Goal: Task Accomplishment & Management: Use online tool/utility

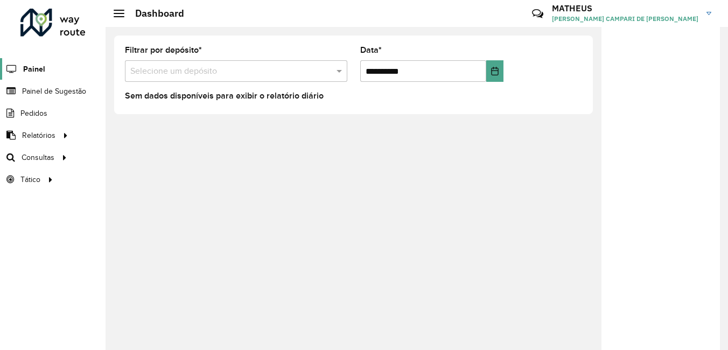
click at [31, 73] on span "Painel" at bounding box center [34, 69] width 22 height 11
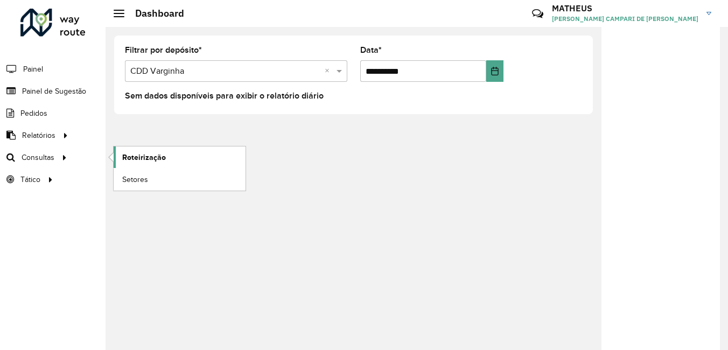
click at [122, 157] on span "Roteirização" at bounding box center [144, 157] width 44 height 11
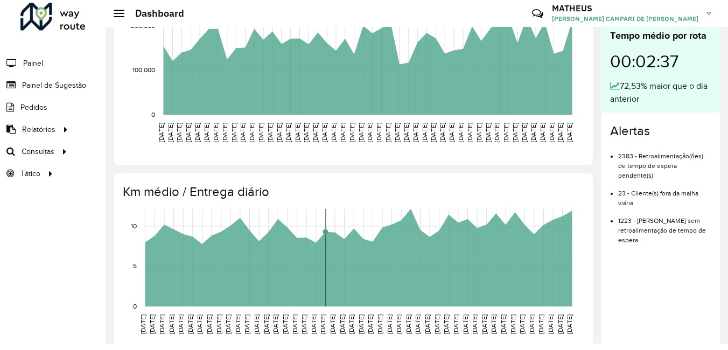
scroll to position [398, 0]
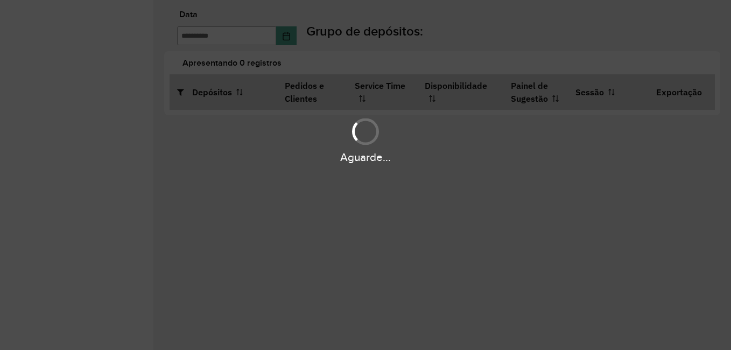
type input "**********"
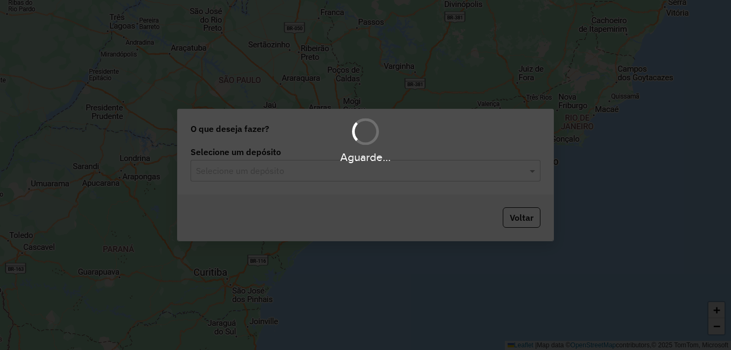
click at [445, 175] on div "Aguarde..." at bounding box center [365, 175] width 731 height 350
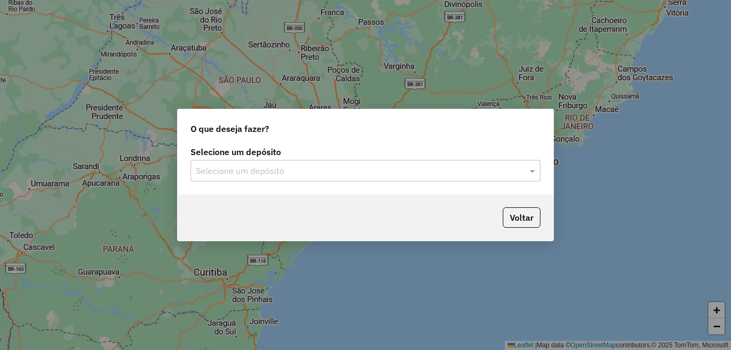
click at [493, 177] on input "text" at bounding box center [355, 171] width 318 height 13
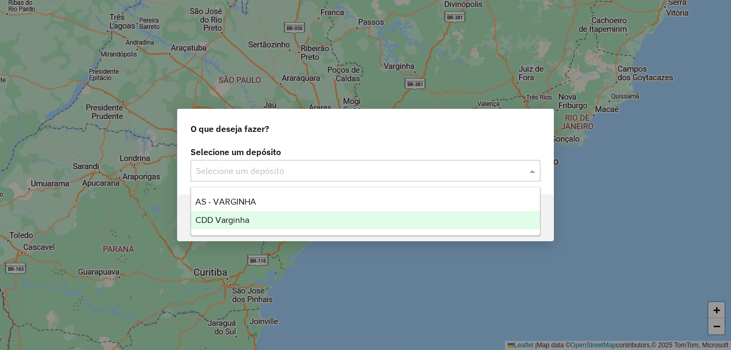
click at [303, 220] on div "CDD Varginha" at bounding box center [365, 220] width 349 height 18
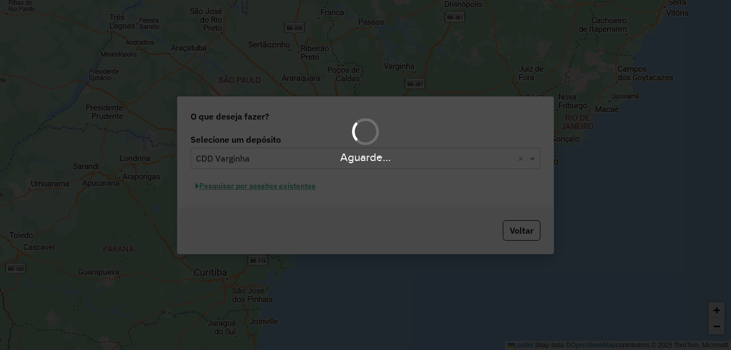
click at [274, 191] on div "Aguarde..." at bounding box center [365, 175] width 731 height 350
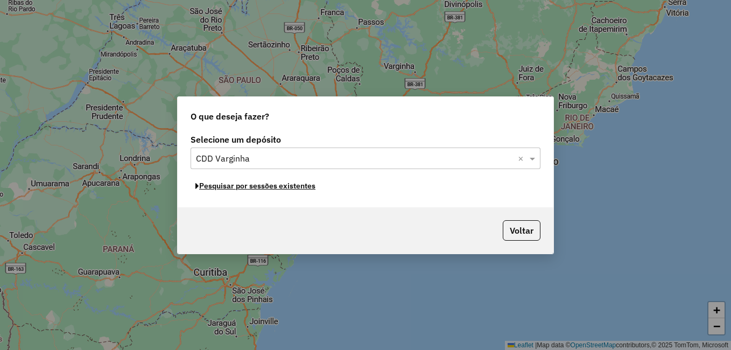
click at [277, 186] on button "Pesquisar por sessões existentes" at bounding box center [256, 186] width 130 height 17
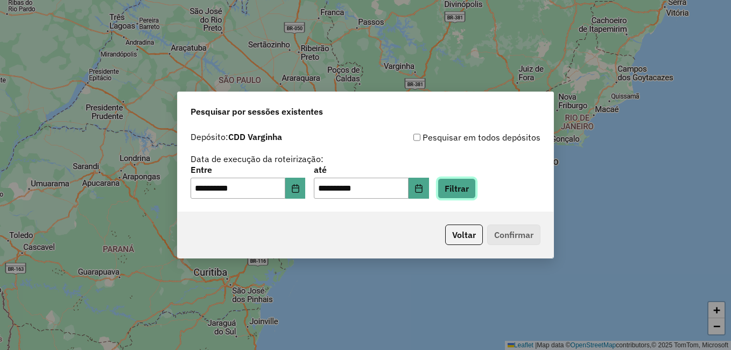
click at [472, 190] on button "Filtrar" at bounding box center [457, 188] width 38 height 20
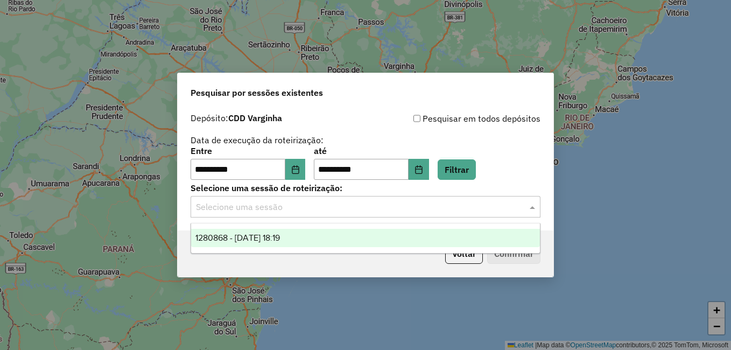
click at [505, 203] on input "text" at bounding box center [355, 207] width 318 height 13
click at [280, 238] on span "1280868 - 23/09/2025 18:19" at bounding box center [237, 237] width 85 height 9
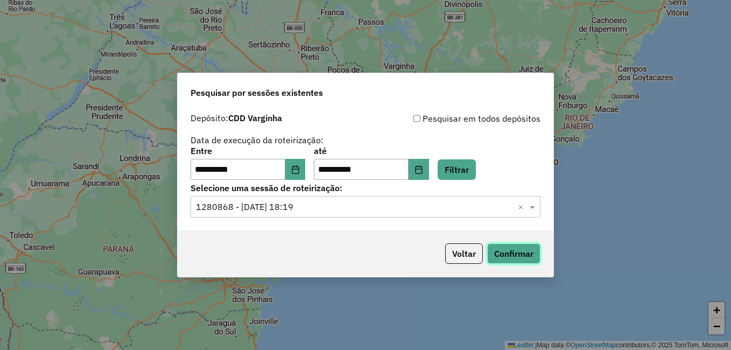
click at [530, 254] on button "Confirmar" at bounding box center [513, 253] width 53 height 20
click at [510, 247] on button "Confirmar" at bounding box center [513, 253] width 53 height 20
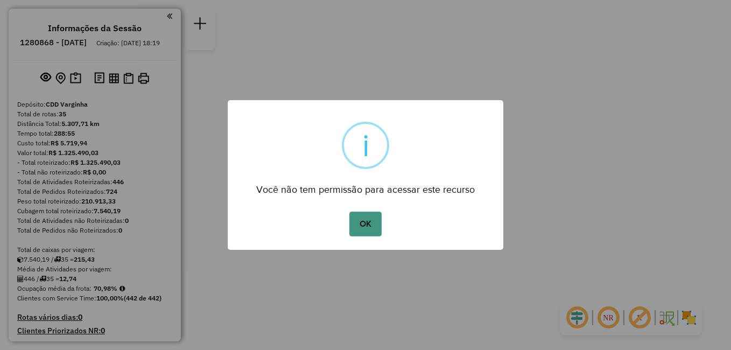
click at [362, 222] on button "OK" at bounding box center [365, 224] width 32 height 25
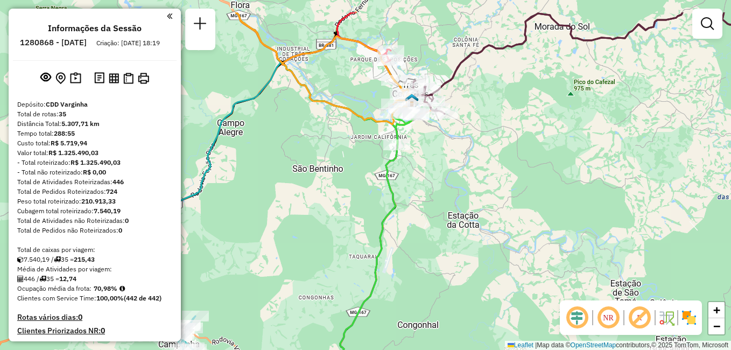
drag, startPoint x: 538, startPoint y: 192, endPoint x: 510, endPoint y: 241, distance: 56.2
click at [510, 241] on div "Janela de atendimento Grade de atendimento Capacidade Transportadoras Veículos …" at bounding box center [365, 175] width 731 height 350
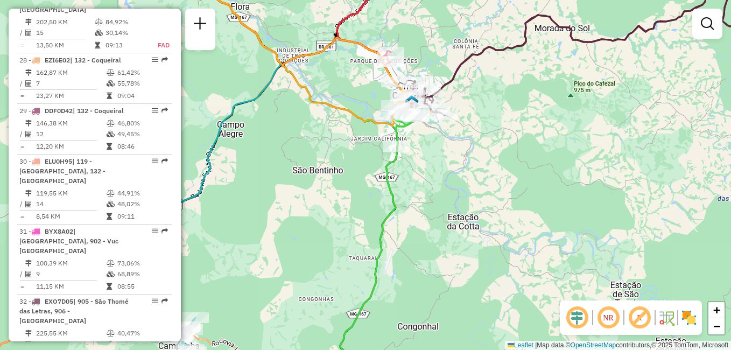
scroll to position [2224, 0]
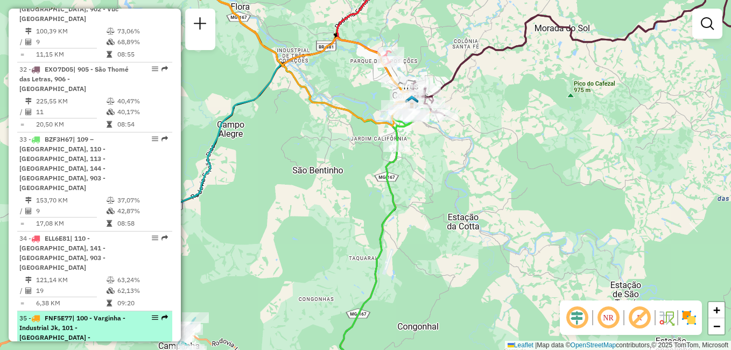
click at [97, 314] on span "| 100 - Varginha - Industrial Jk, 101 - [GEOGRAPHIC_DATA] - [GEOGRAPHIC_DATA], …" at bounding box center [72, 357] width 106 height 86
select select "**********"
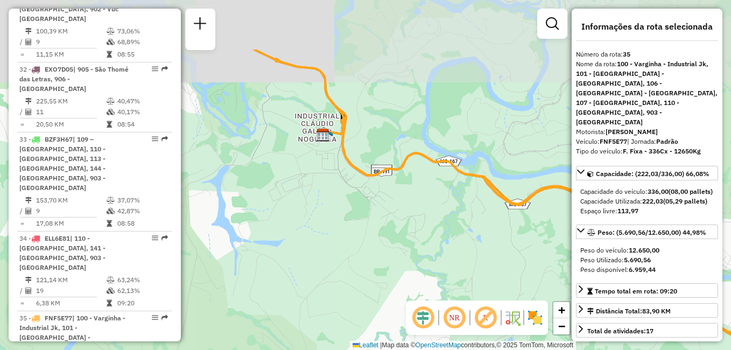
drag, startPoint x: 303, startPoint y: 150, endPoint x: 308, endPoint y: 234, distance: 84.7
click at [308, 234] on div "Janela de atendimento Grade de atendimento Capacidade Transportadoras Veículos …" at bounding box center [365, 175] width 731 height 350
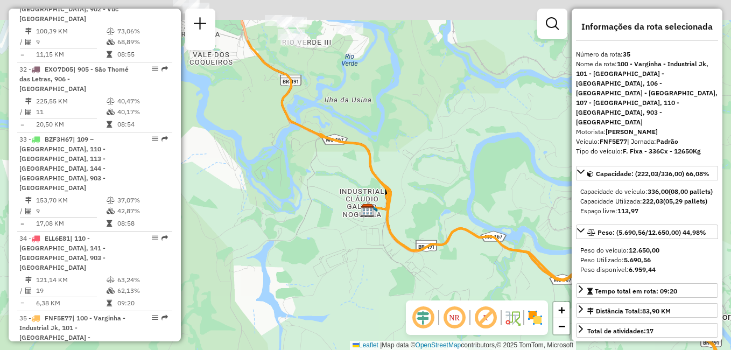
drag, startPoint x: 283, startPoint y: 189, endPoint x: 332, endPoint y: 274, distance: 98.2
click at [333, 275] on div "Janela de atendimento Grade de atendimento Capacidade Transportadoras Veículos …" at bounding box center [365, 175] width 731 height 350
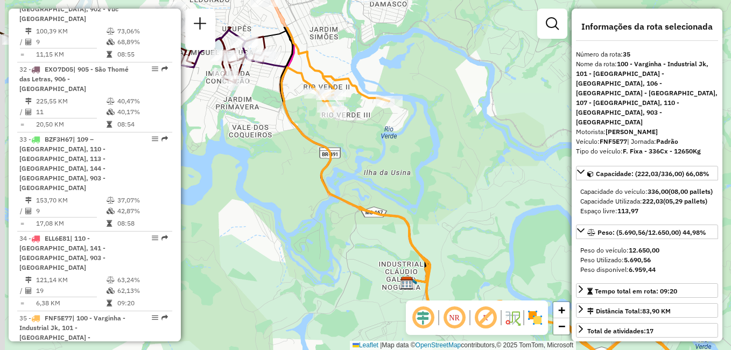
drag, startPoint x: 305, startPoint y: 204, endPoint x: 360, endPoint y: 302, distance: 112.3
click at [361, 303] on div "Janela de atendimento Grade de atendimento Capacidade Transportadoras Veículos …" at bounding box center [365, 175] width 731 height 350
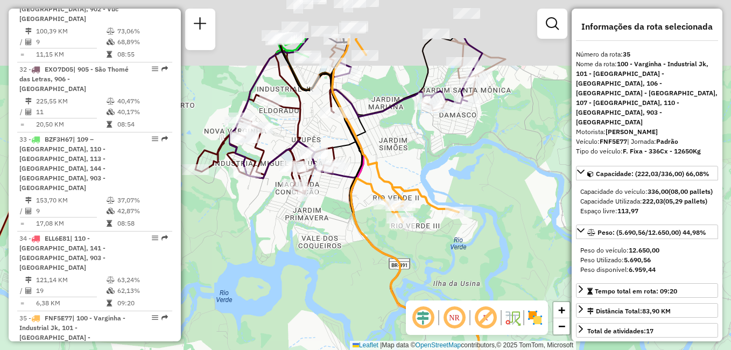
drag, startPoint x: 323, startPoint y: 255, endPoint x: 367, endPoint y: 325, distance: 82.5
click at [367, 325] on div "Janela de atendimento Grade de atendimento Capacidade Transportadoras Veículos …" at bounding box center [365, 175] width 731 height 350
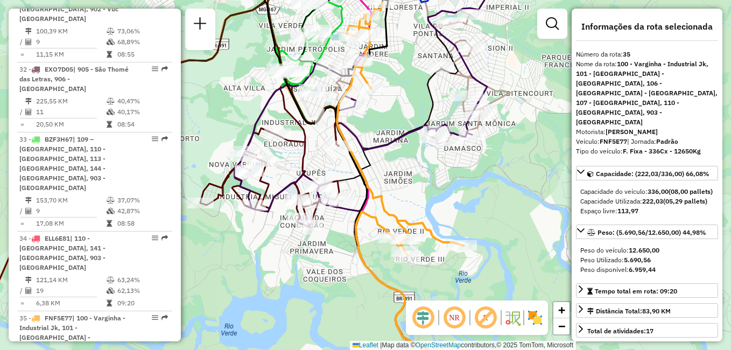
drag, startPoint x: 337, startPoint y: 274, endPoint x: 341, endPoint y: 307, distance: 33.7
click at [341, 307] on div "Janela de atendimento Grade de atendimento Capacidade Transportadoras Veículos …" at bounding box center [365, 175] width 731 height 350
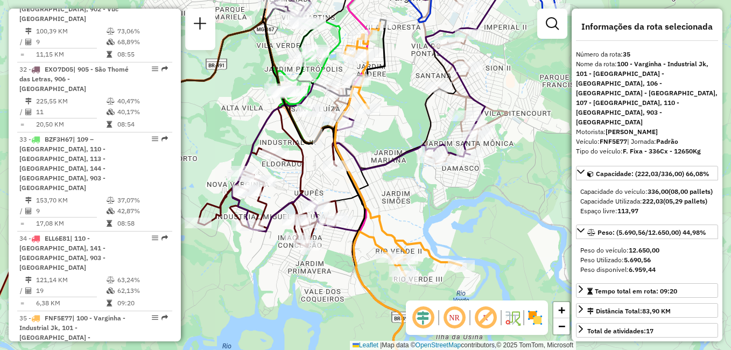
drag, startPoint x: 397, startPoint y: 172, endPoint x: 395, endPoint y: 192, distance: 20.0
click at [395, 192] on div "Janela de atendimento Grade de atendimento Capacidade Transportadoras Veículos …" at bounding box center [365, 175] width 731 height 350
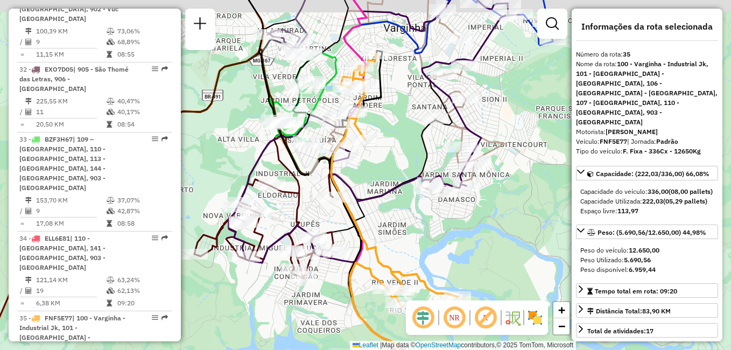
drag, startPoint x: 380, startPoint y: 134, endPoint x: 376, endPoint y: 165, distance: 31.5
click at [376, 165] on div "Janela de atendimento Grade de atendimento Capacidade Transportadoras Veículos …" at bounding box center [365, 175] width 731 height 350
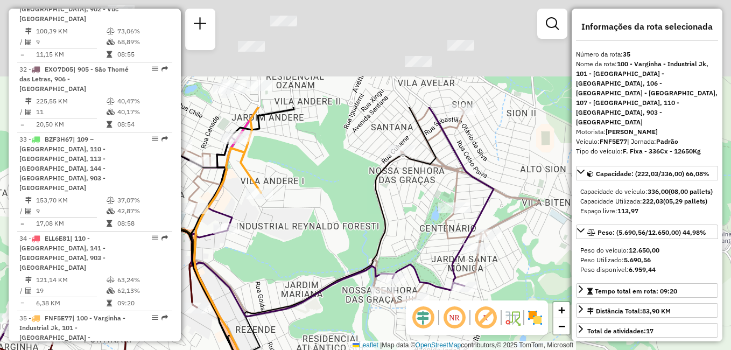
drag, startPoint x: 480, startPoint y: 200, endPoint x: 505, endPoint y: 342, distance: 144.3
click at [505, 342] on div "Janela de atendimento Grade de atendimento Capacidade Transportadoras Veículos …" at bounding box center [365, 175] width 731 height 350
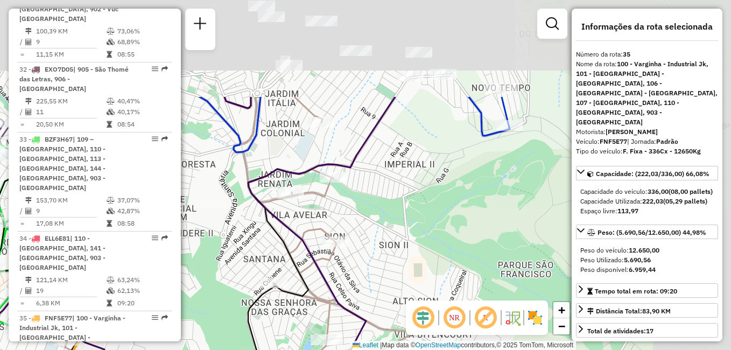
drag, startPoint x: 503, startPoint y: 167, endPoint x: 375, endPoint y: 300, distance: 184.3
click at [375, 300] on div "Janela de atendimento Grade de atendimento Capacidade Transportadoras Veículos …" at bounding box center [365, 175] width 731 height 350
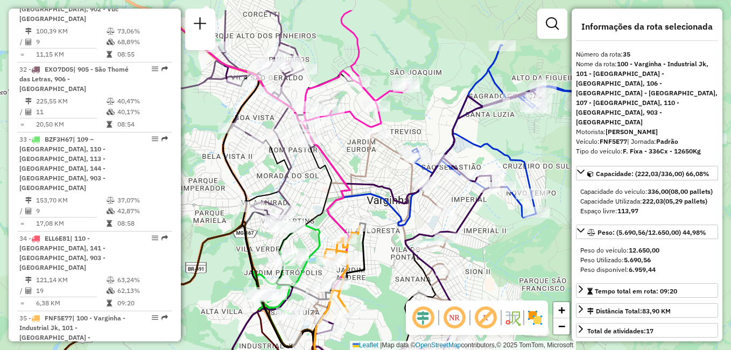
drag, startPoint x: 372, startPoint y: 183, endPoint x: 465, endPoint y: 228, distance: 103.6
click at [465, 228] on icon at bounding box center [377, 246] width 330 height 363
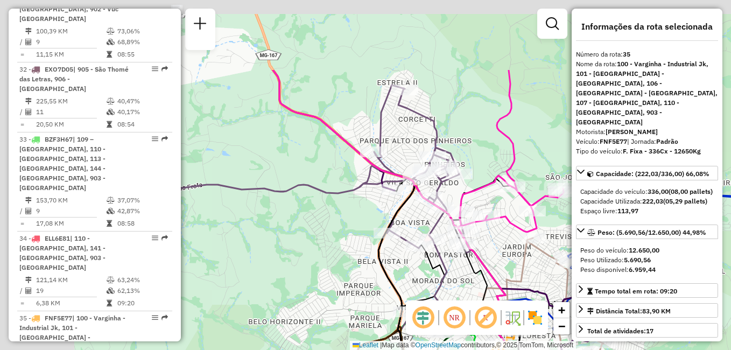
drag, startPoint x: 394, startPoint y: 165, endPoint x: 550, endPoint y: 270, distance: 187.7
click at [550, 270] on div "Janela de atendimento Grade de atendimento Capacidade Transportadoras Veículos …" at bounding box center [365, 175] width 731 height 350
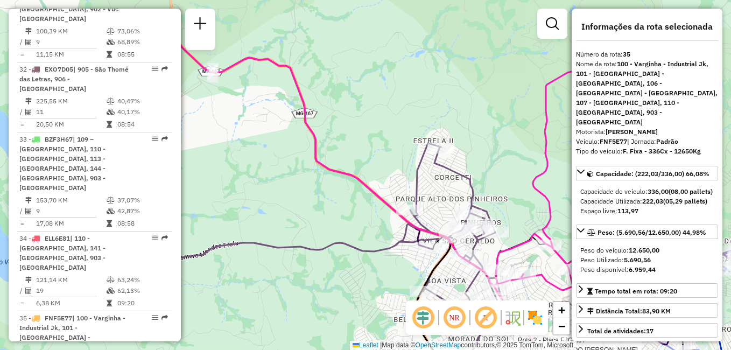
drag, startPoint x: 297, startPoint y: 144, endPoint x: 404, endPoint y: 305, distance: 193.8
click at [404, 305] on div "Rota 2 - Placa FJG9I97 32210111 - PEIXE DO [PERSON_NAME] de atendimento Grade d…" at bounding box center [365, 175] width 731 height 350
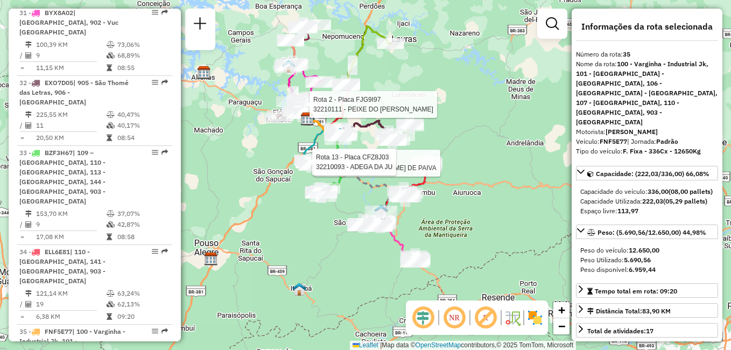
scroll to position [2238, 0]
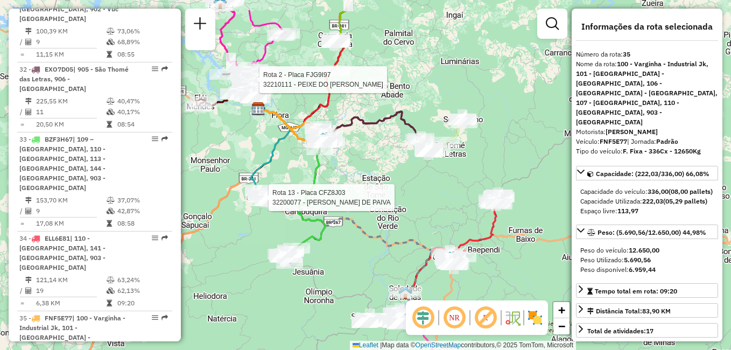
drag, startPoint x: 358, startPoint y: 262, endPoint x: 288, endPoint y: 307, distance: 83.3
click at [288, 307] on div "Rota 2 - Placa FJG9I97 32210111 - PEIXE DO [PERSON_NAME] 13 - Placa CFZ8J03 322…" at bounding box center [365, 175] width 731 height 350
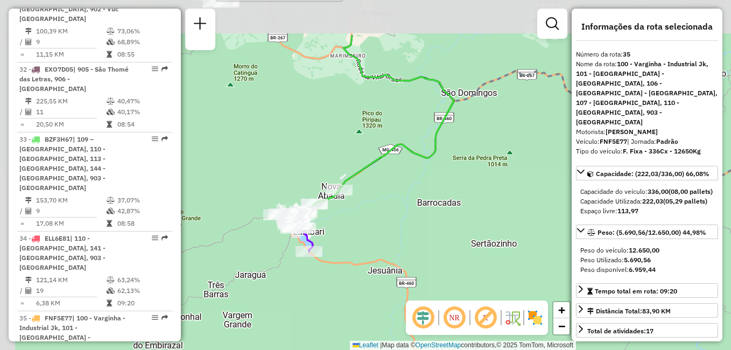
drag, startPoint x: 291, startPoint y: 243, endPoint x: 334, endPoint y: 313, distance: 81.9
click at [334, 313] on div "Rota 2 - Placa FJG9I97 32210111 - PEIXE DO [PERSON_NAME] 13 - Placa CFZ8J03 322…" at bounding box center [365, 175] width 731 height 350
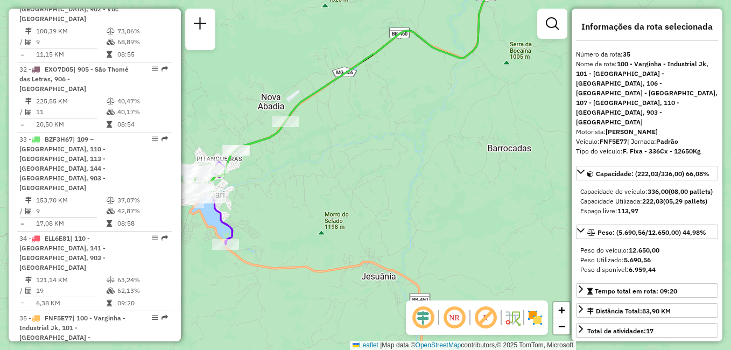
drag, startPoint x: 386, startPoint y: 218, endPoint x: 315, endPoint y: 241, distance: 74.1
click at [315, 241] on div "Rota 2 - Placa FJG9I97 32210111 - PEIXE DO [PERSON_NAME] 13 - Placa CFZ8J03 322…" at bounding box center [365, 175] width 731 height 350
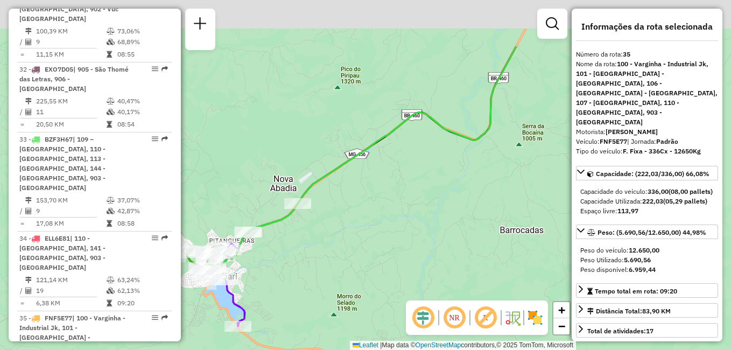
drag, startPoint x: 311, startPoint y: 229, endPoint x: 324, endPoint y: 310, distance: 82.4
click at [324, 310] on div "Rota 2 - Placa FJG9I97 32210111 - PEIXE DO [PERSON_NAME] 13 - Placa CFZ8J03 322…" at bounding box center [365, 175] width 731 height 350
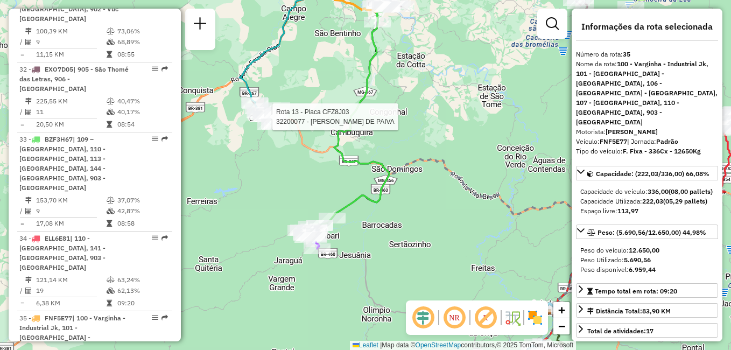
drag, startPoint x: 277, startPoint y: 163, endPoint x: 311, endPoint y: 183, distance: 40.1
click at [311, 183] on div "Rota 2 - Placa FJG9I97 32210111 - PEIXE DO [PERSON_NAME] 13 - Placa CFZ8J03 322…" at bounding box center [365, 175] width 731 height 350
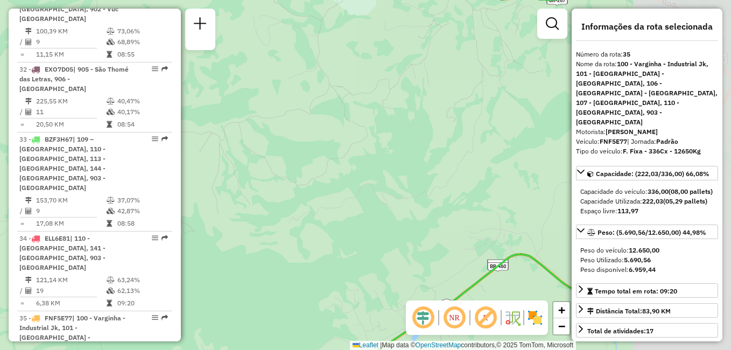
drag, startPoint x: 398, startPoint y: 205, endPoint x: 226, endPoint y: 182, distance: 173.2
click at [226, 182] on div "Rota 2 - Placa FJG9I97 32210111 - PEIXE DO [PERSON_NAME] 13 - Placa CFZ8J03 322…" at bounding box center [365, 175] width 731 height 350
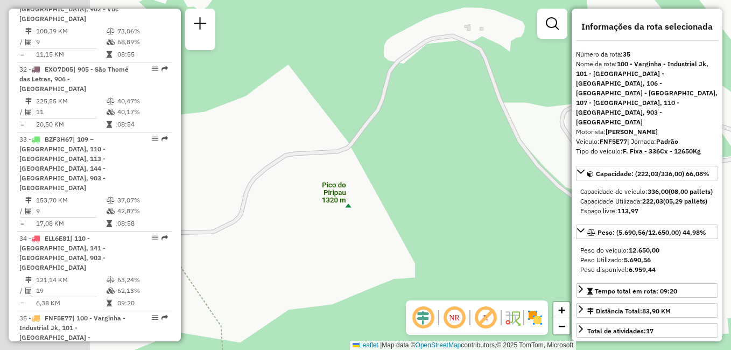
drag, startPoint x: 308, startPoint y: 235, endPoint x: 425, endPoint y: 217, distance: 118.2
click at [425, 217] on div "Rota 2 - Placa FJG9I97 32210111 - PEIXE DO [PERSON_NAME] 13 - Placa CFZ8J03 322…" at bounding box center [365, 175] width 731 height 350
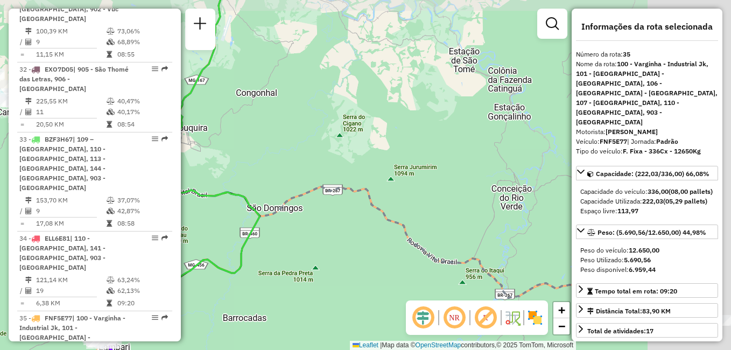
drag, startPoint x: 405, startPoint y: 192, endPoint x: 178, endPoint y: 220, distance: 228.4
click at [178, 220] on hb-router-mapa "Informações da Sessão 1280868 - [DATE] Criação: [DATE] 18:19 Depósito: CDD Varg…" at bounding box center [365, 175] width 731 height 350
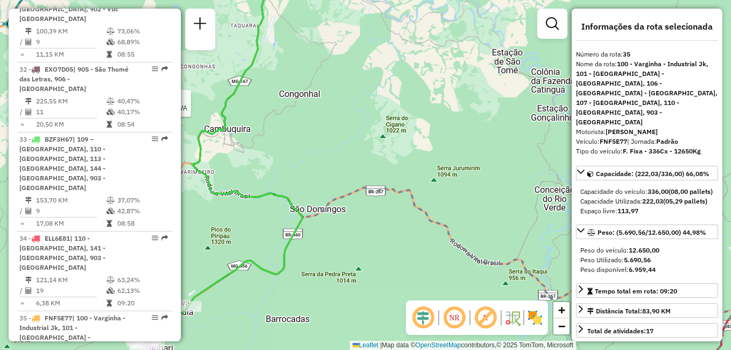
drag, startPoint x: 260, startPoint y: 188, endPoint x: 312, endPoint y: 188, distance: 52.2
click at [312, 188] on div "Rota 2 - Placa FJG9I97 32210111 - PEIXE DO [PERSON_NAME] 13 - Placa CFZ8J03 322…" at bounding box center [365, 175] width 731 height 350
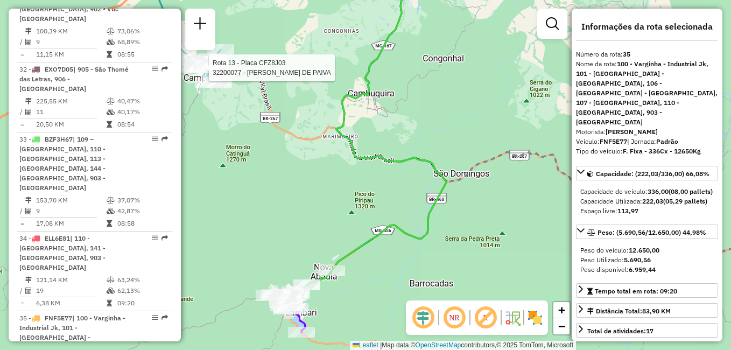
drag, startPoint x: 269, startPoint y: 187, endPoint x: 411, endPoint y: 152, distance: 145.9
click at [411, 152] on icon at bounding box center [367, 119] width 158 height 380
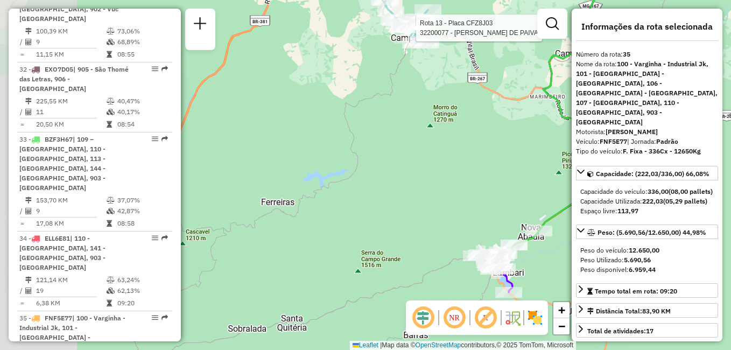
drag, startPoint x: 245, startPoint y: 205, endPoint x: 451, endPoint y: 166, distance: 209.4
click at [451, 166] on div "Rota 2 - Placa FJG9I97 32210111 - PEIXE DO [PERSON_NAME] 13 - Placa CFZ8J03 322…" at bounding box center [365, 175] width 731 height 350
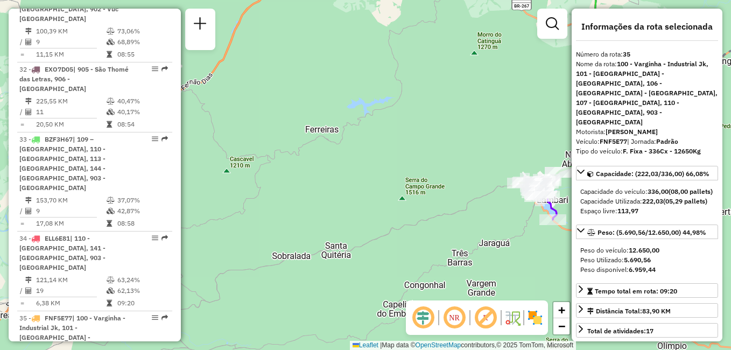
drag, startPoint x: 379, startPoint y: 231, endPoint x: 423, endPoint y: 158, distance: 85.0
click at [423, 158] on div "Rota 2 - Placa FJG9I97 32210111 - PEIXE DO [PERSON_NAME] 13 - Placa CFZ8J03 322…" at bounding box center [365, 175] width 731 height 350
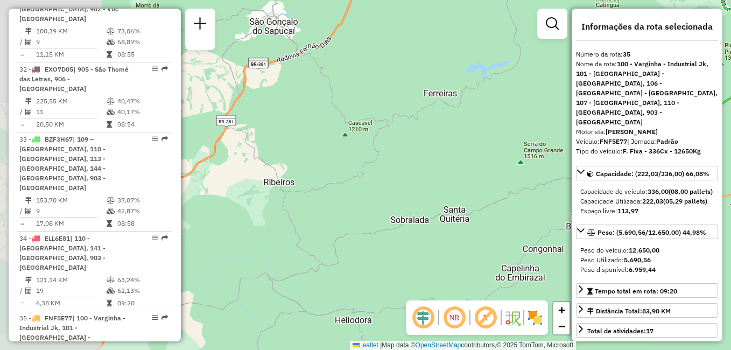
drag, startPoint x: 303, startPoint y: 213, endPoint x: 422, endPoint y: 177, distance: 123.8
click at [422, 177] on div "Rota 2 - Placa FJG9I97 32210111 - PEIXE DO [PERSON_NAME] 13 - Placa CFZ8J03 322…" at bounding box center [365, 175] width 731 height 350
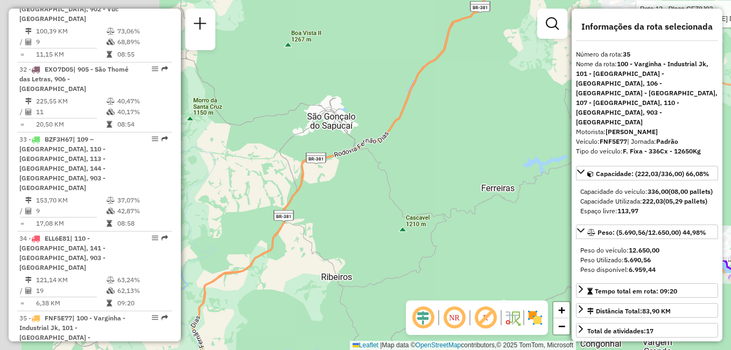
drag, startPoint x: 356, startPoint y: 181, endPoint x: 416, endPoint y: 279, distance: 115.0
click at [416, 279] on div "Rota 2 - Placa FJG9I97 32210111 - PEIXE DO [PERSON_NAME] 13 - Placa CFZ8J03 322…" at bounding box center [365, 175] width 731 height 350
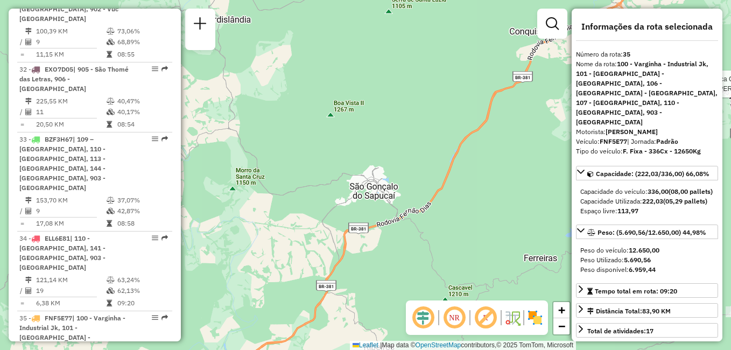
drag, startPoint x: 371, startPoint y: 199, endPoint x: 412, endPoint y: 265, distance: 77.9
click at [412, 265] on div "Rota 2 - Placa FJG9I97 32210111 - PEIXE DO [PERSON_NAME] 13 - Placa CFZ8J03 322…" at bounding box center [365, 175] width 731 height 350
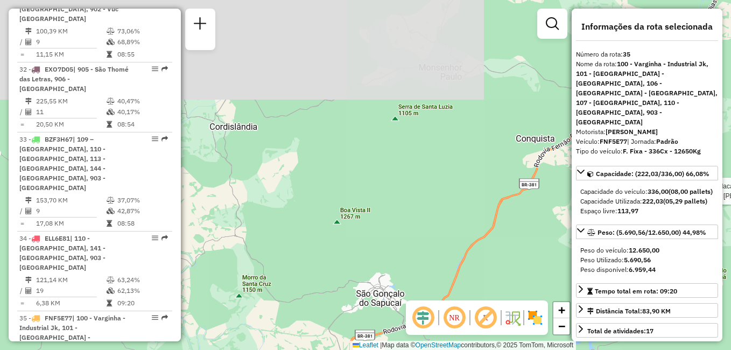
drag, startPoint x: 407, startPoint y: 171, endPoint x: 412, endPoint y: 300, distance: 129.3
click at [412, 300] on div "Rota 2 - Placa FJG9I97 32210111 - PEIXE DO [PERSON_NAME] 13 - Placa CFZ8J03 322…" at bounding box center [365, 175] width 731 height 350
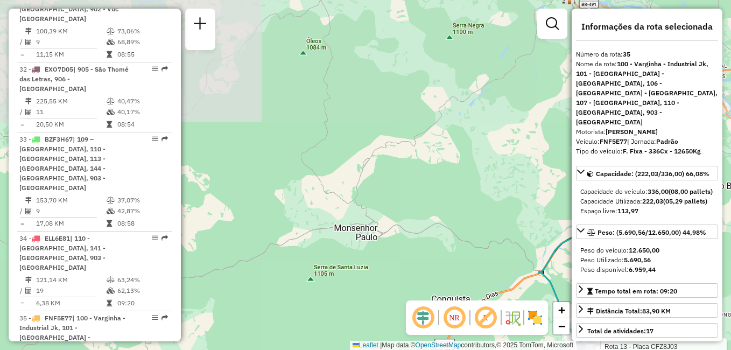
drag, startPoint x: 438, startPoint y: 219, endPoint x: 355, endPoint y: 358, distance: 161.3
click at [355, 349] on html "Aguarde... Pop-up bloqueado! Seu navegador bloqueou automáticamente a abertura …" at bounding box center [365, 175] width 731 height 350
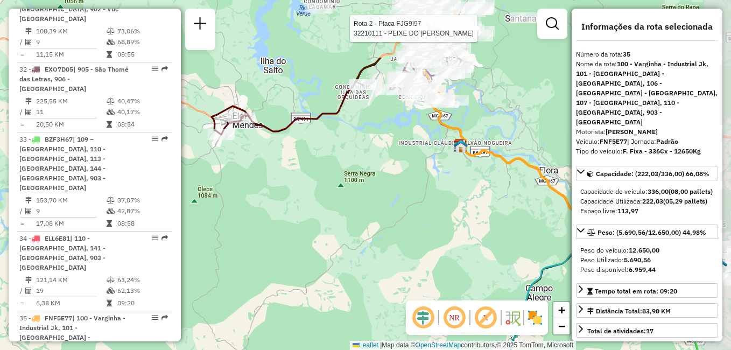
drag, startPoint x: 445, startPoint y: 180, endPoint x: 348, endPoint y: 274, distance: 135.6
click at [348, 274] on div "Rota 2 - Placa FJG9I97 32210111 - PEIXE DO [PERSON_NAME] 13 - Placa CFZ8J03 322…" at bounding box center [365, 175] width 731 height 350
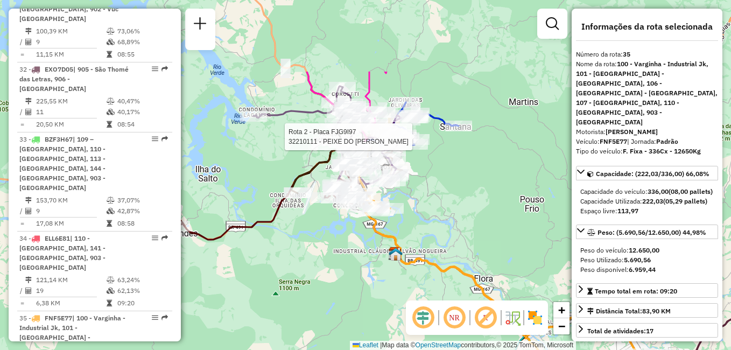
drag, startPoint x: 394, startPoint y: 214, endPoint x: 331, endPoint y: 320, distance: 123.4
click at [331, 320] on div "Rota 2 - Placa FJG9I97 32210111 - PEIXE DO [PERSON_NAME] 13 - Placa CFZ8J03 322…" at bounding box center [365, 175] width 731 height 350
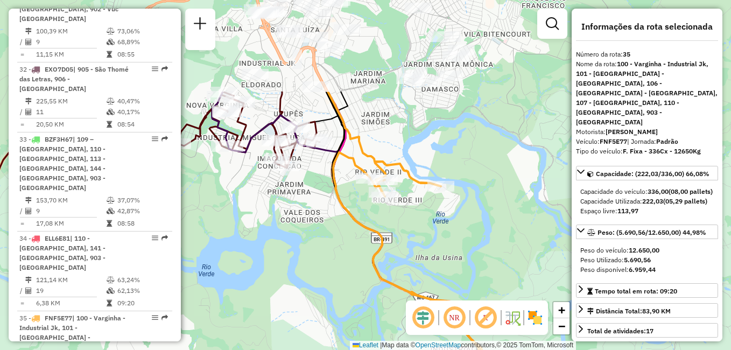
drag, startPoint x: 373, startPoint y: 197, endPoint x: 319, endPoint y: 324, distance: 137.5
click at [319, 324] on div "Rota 2 - Placa FJG9I97 32210111 - PEIXE DO [PERSON_NAME] 13 - Placa CFZ8J03 322…" at bounding box center [365, 175] width 731 height 350
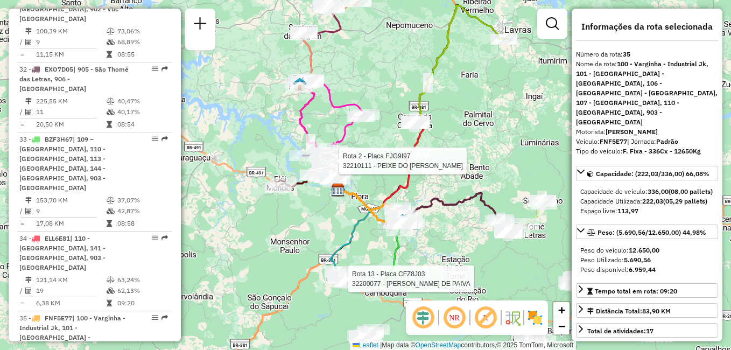
drag, startPoint x: 265, startPoint y: 313, endPoint x: 309, endPoint y: 214, distance: 108.0
click at [309, 214] on div "Rota 2 - Placa FJG9I97 32210111 - PEIXE DO [PERSON_NAME] 13 - Placa CFZ8J03 322…" at bounding box center [365, 175] width 731 height 350
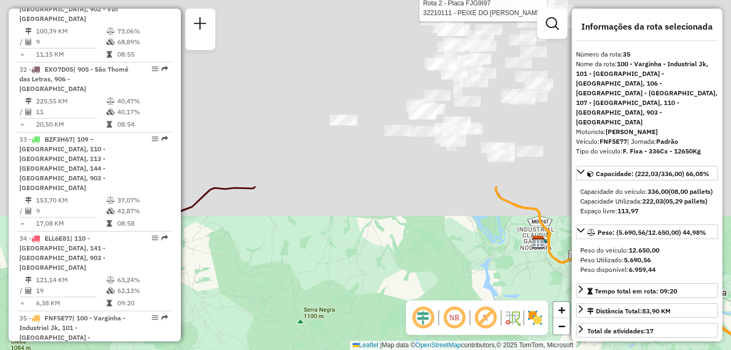
drag, startPoint x: 338, startPoint y: 148, endPoint x: 332, endPoint y: 373, distance: 225.7
click at [332, 349] on html "Aguarde... Pop-up bloqueado! Seu navegador bloqueou automáticamente a abertura …" at bounding box center [365, 175] width 731 height 350
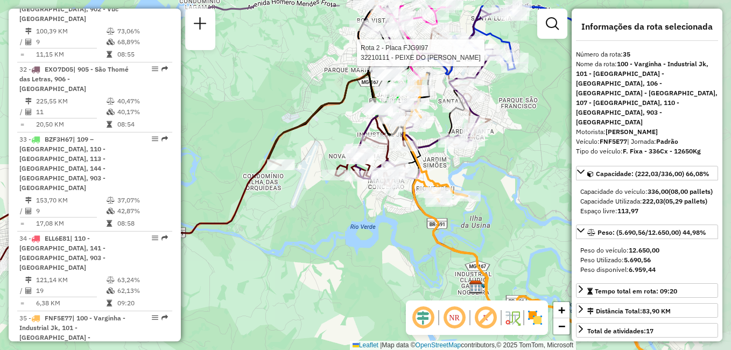
drag, startPoint x: 346, startPoint y: 262, endPoint x: 283, endPoint y: 303, distance: 74.7
click at [283, 303] on div "Rota 2 - Placa FJG9I97 32210111 - PEIXE DO [PERSON_NAME] 13 - Placa CFZ8J03 322…" at bounding box center [365, 175] width 731 height 350
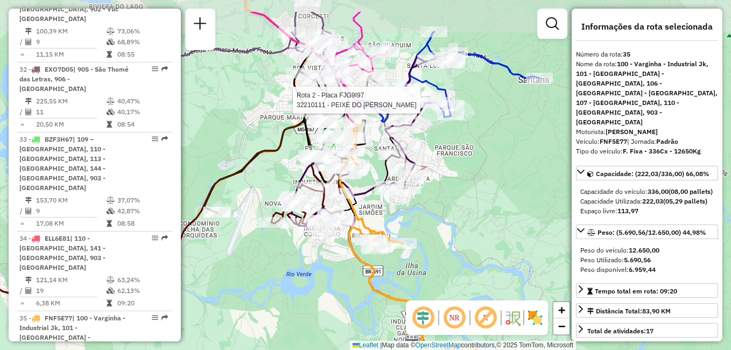
drag, startPoint x: 327, startPoint y: 264, endPoint x: 264, endPoint y: 311, distance: 78.9
click at [264, 311] on div "Rota 2 - Placa FJG9I97 32210111 - PEIXE DO [PERSON_NAME] 13 - Placa CFZ8J03 322…" at bounding box center [365, 175] width 731 height 350
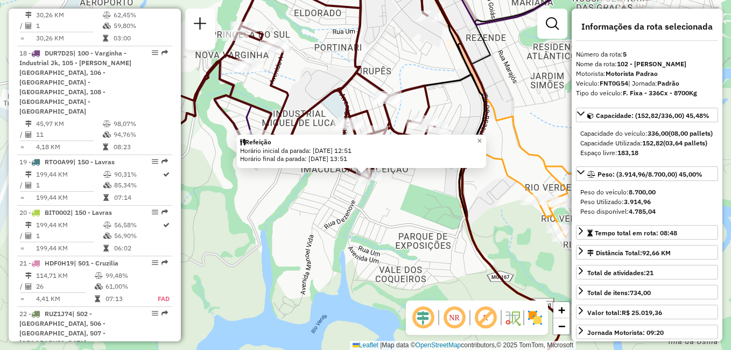
scroll to position [644, 0]
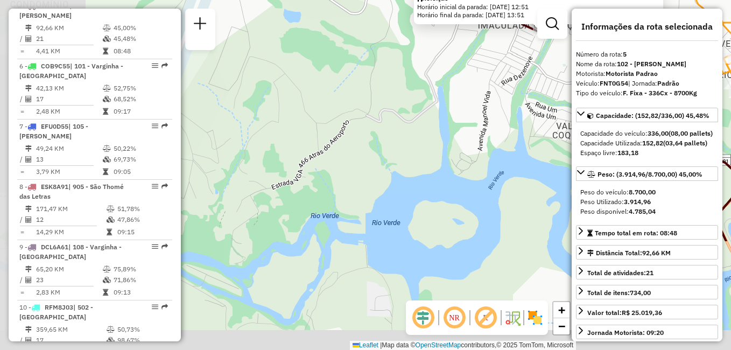
drag, startPoint x: 253, startPoint y: 220, endPoint x: 432, endPoint y: 70, distance: 234.0
click at [432, 70] on div "Refeição Horário inicial da parada: [DATE] 12:51 Horário final da parada: [DATE…" at bounding box center [365, 175] width 731 height 350
